Goal: Task Accomplishment & Management: Manage account settings

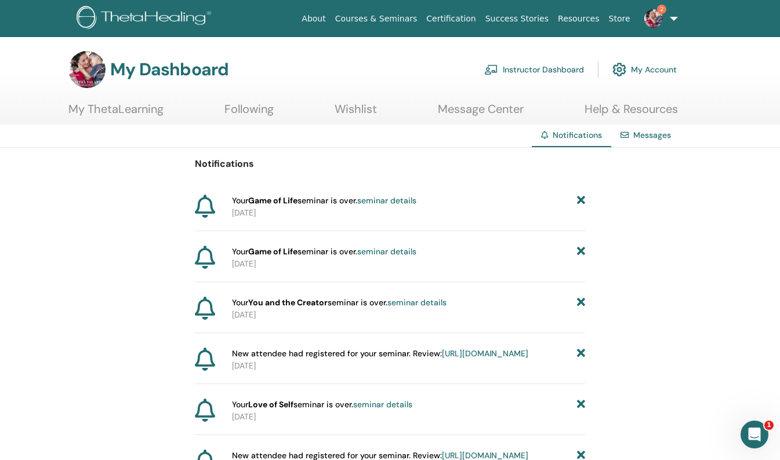
click at [394, 197] on link "seminar details" at bounding box center [386, 200] width 59 height 10
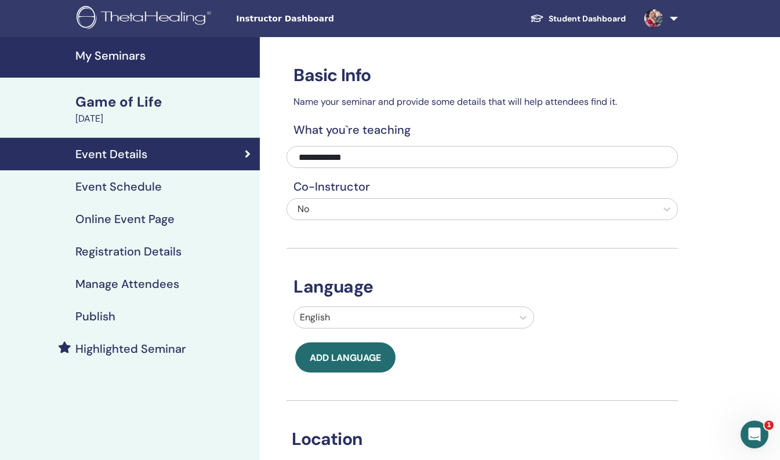
click at [128, 284] on h4 "Manage Attendees" at bounding box center [127, 284] width 104 height 14
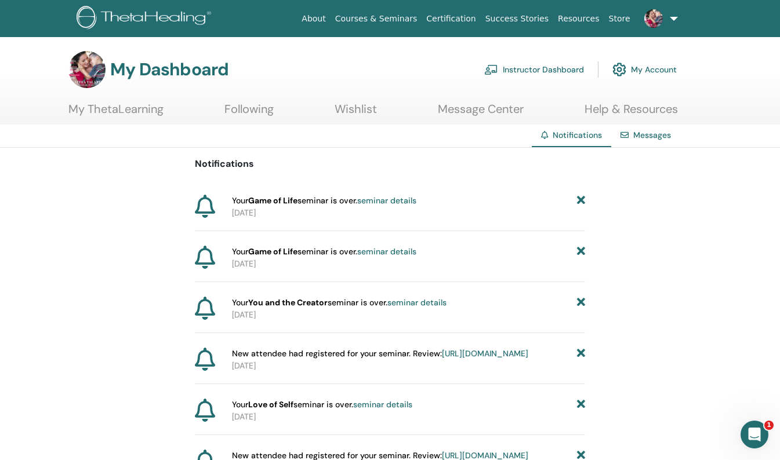
click at [384, 248] on link "seminar details" at bounding box center [386, 251] width 59 height 10
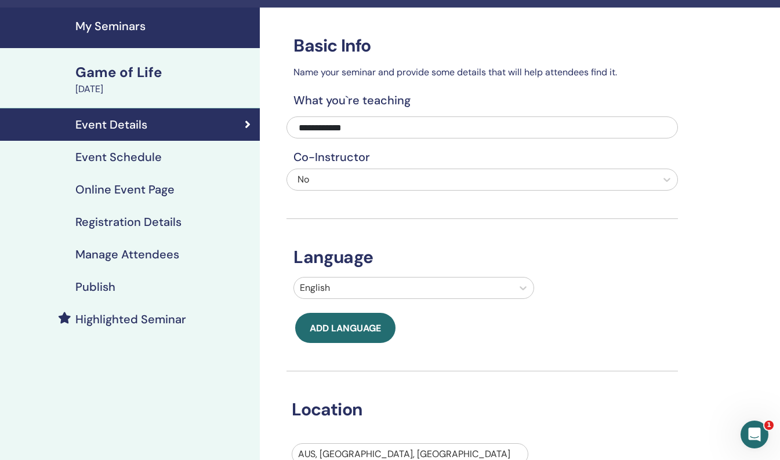
scroll to position [39, 0]
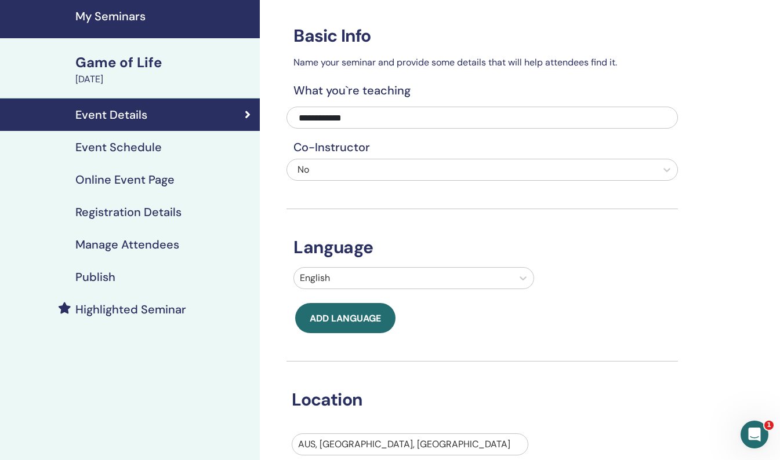
click at [84, 248] on h4 "Manage Attendees" at bounding box center [127, 245] width 104 height 14
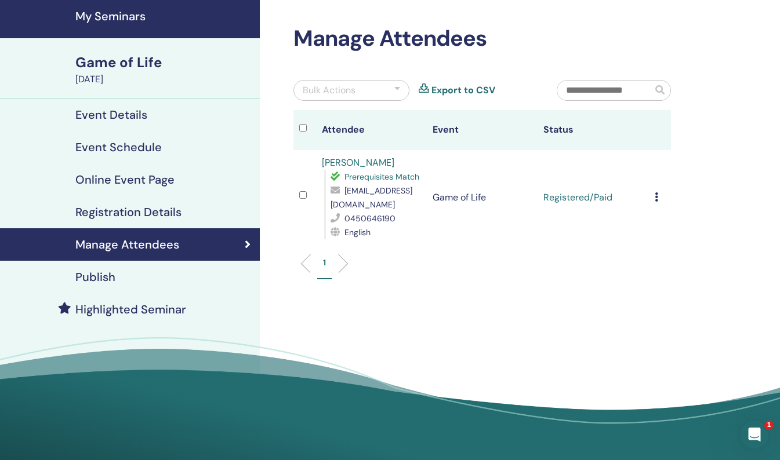
click at [657, 197] on icon at bounding box center [656, 197] width 3 height 9
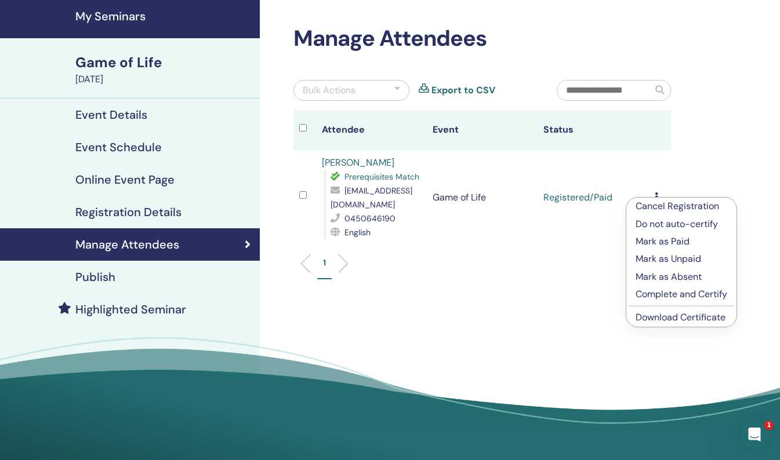
click at [651, 292] on p "Complete and Certify" at bounding box center [682, 295] width 92 height 14
